Goal: Task Accomplishment & Management: Use online tool/utility

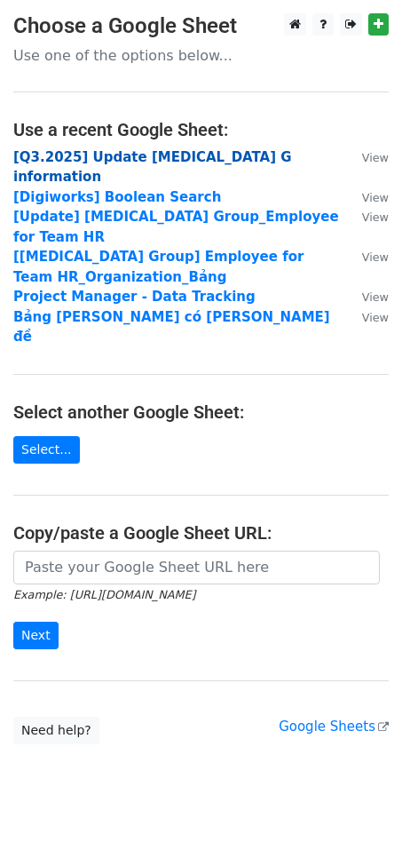
click at [139, 158] on strong "[Q3.2025] Update [MEDICAL_DATA] G information" at bounding box center [152, 167] width 279 height 36
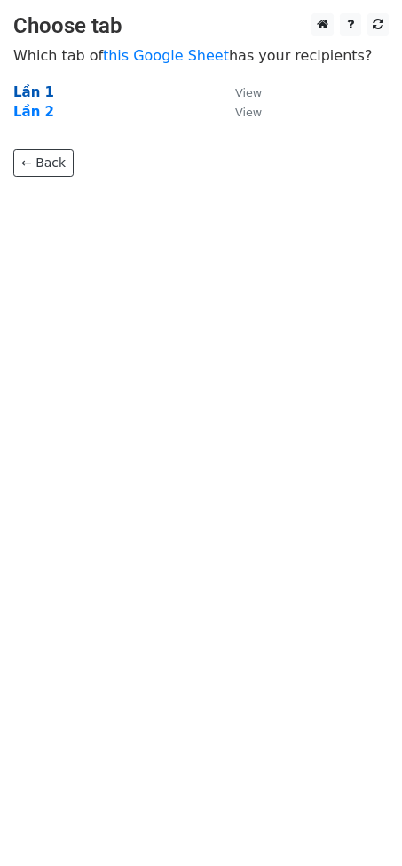
click at [30, 92] on strong "Lần 1" at bounding box center [33, 92] width 41 height 16
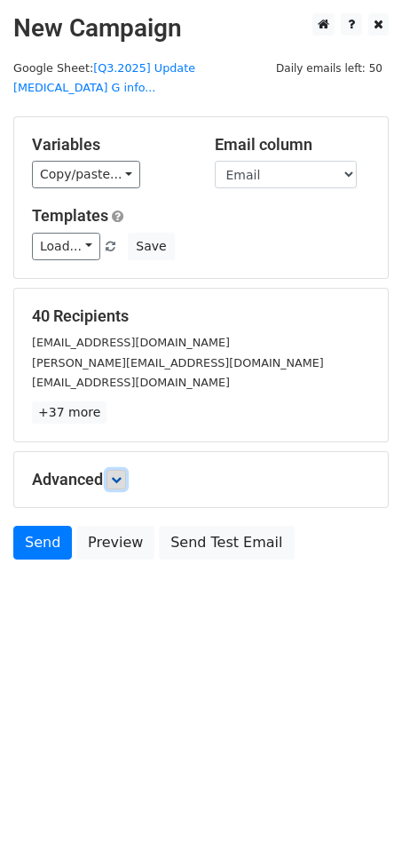
click at [121, 474] on icon at bounding box center [116, 479] width 11 height 11
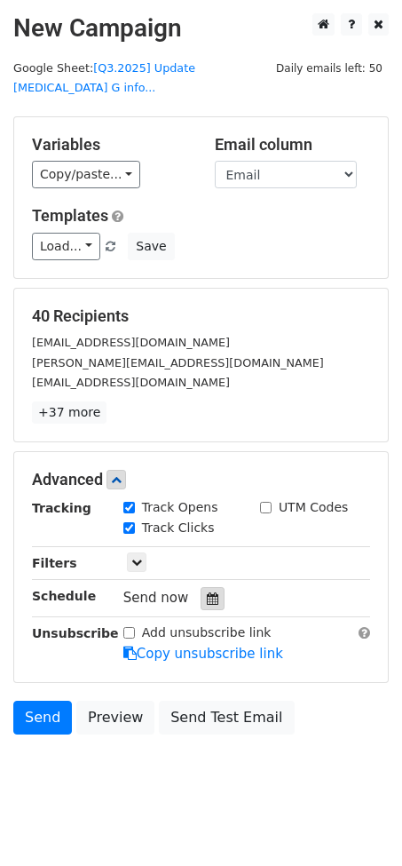
click at [207, 592] on icon at bounding box center [213, 598] width 12 height 12
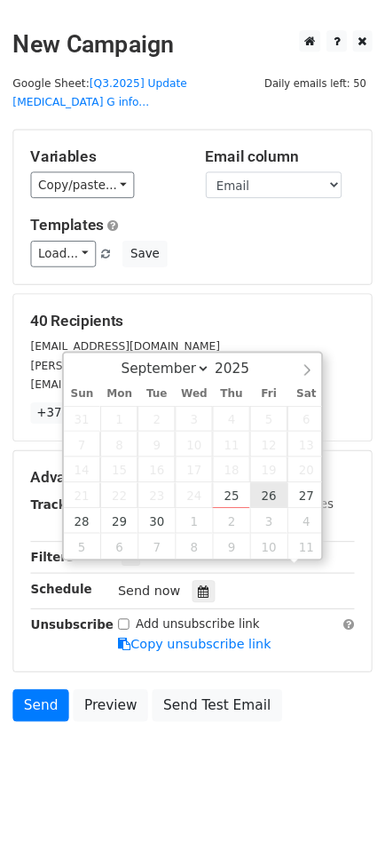
scroll to position [1, 0]
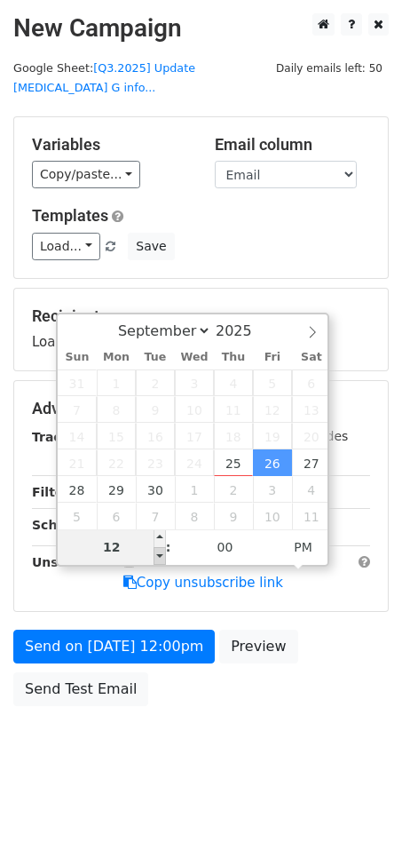
type input "2025-09-26 11:00"
type input "11"
click at [158, 557] on span at bounding box center [160, 556] width 12 height 18
type input "2025-09-26 10:00"
type input "10"
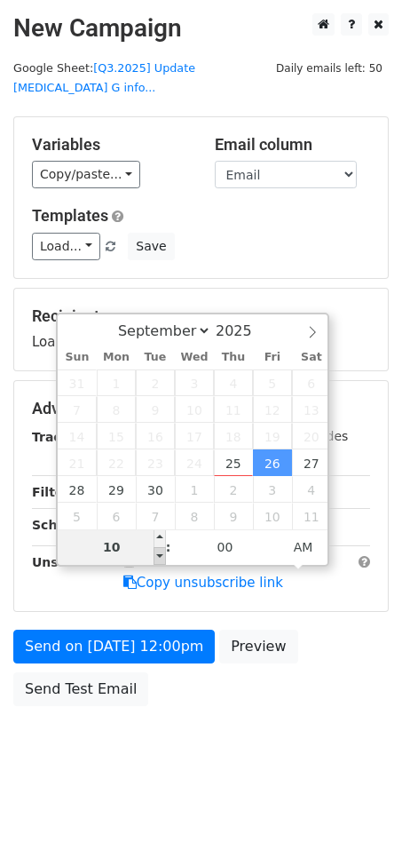
click at [158, 557] on span at bounding box center [160, 556] width 12 height 18
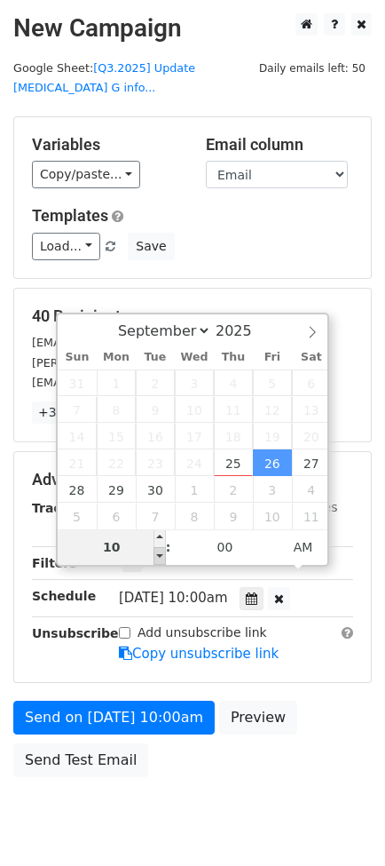
type input "2025-09-26 09:00"
type input "09"
click at [158, 557] on span at bounding box center [160, 556] width 12 height 18
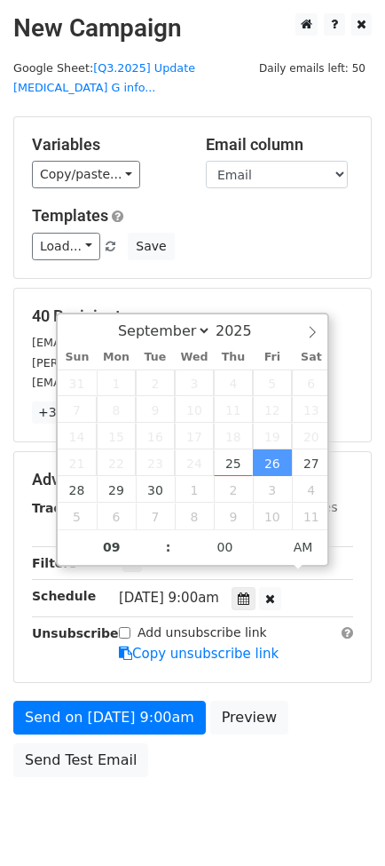
click at [238, 793] on body "New Campaign Daily emails left: 50 Google Sheet: [Q3.2025] Update BSS G info...…" at bounding box center [192, 434] width 385 height 843
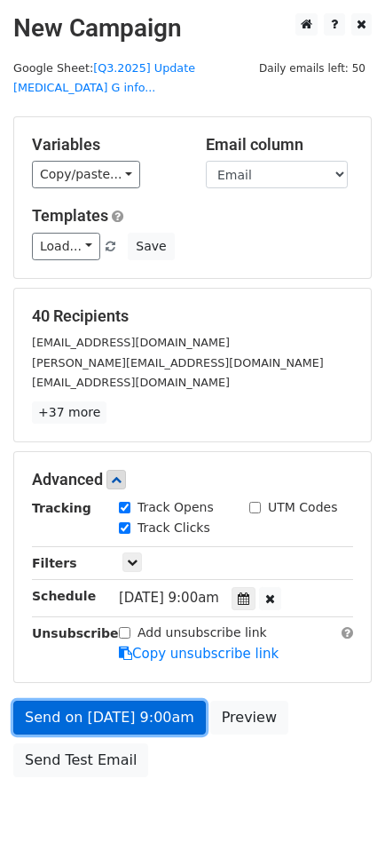
click at [88, 701] on link "Send on Sep 26 at 9:00am" at bounding box center [109, 718] width 193 height 34
